Goal: Information Seeking & Learning: Understand process/instructions

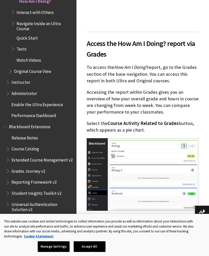
scroll to position [703, 0]
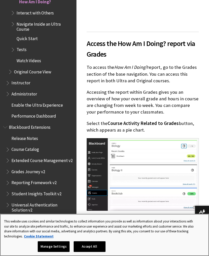
click at [140, 247] on div "Manage Settings Accept All" at bounding box center [104, 249] width 209 height 15
click at [92, 245] on button "Accept All" at bounding box center [89, 247] width 32 height 11
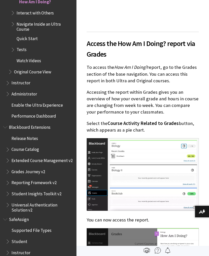
click at [24, 238] on span "Student" at bounding box center [19, 241] width 16 height 7
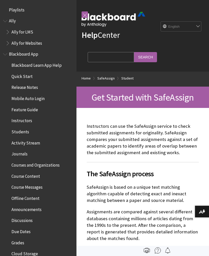
scroll to position [503, 0]
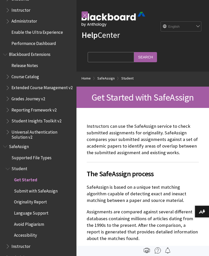
click at [177, 54] on div "Help Center English عربية Català Cymraeg Deutsch Español Suomi Français עברית I…" at bounding box center [142, 36] width 132 height 72
click at [23, 6] on span "Instructor" at bounding box center [20, 9] width 19 height 7
